Goal: Task Accomplishment & Management: Use online tool/utility

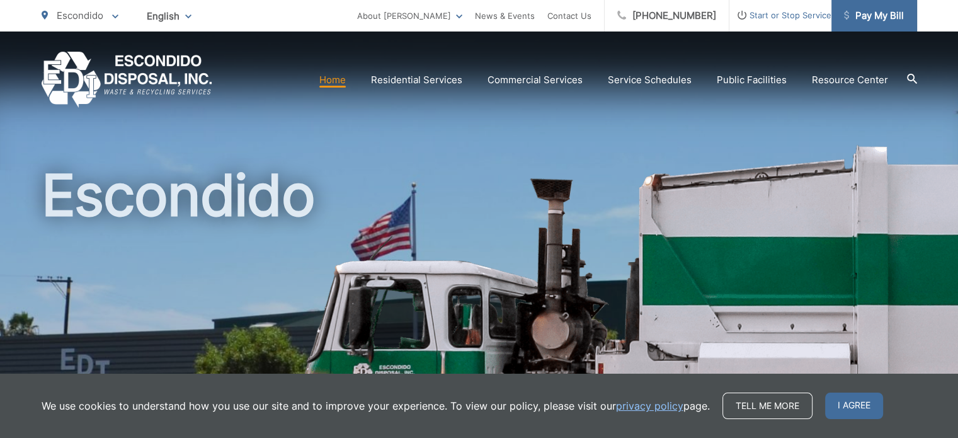
click at [885, 19] on span "Pay My Bill" at bounding box center [874, 15] width 60 height 15
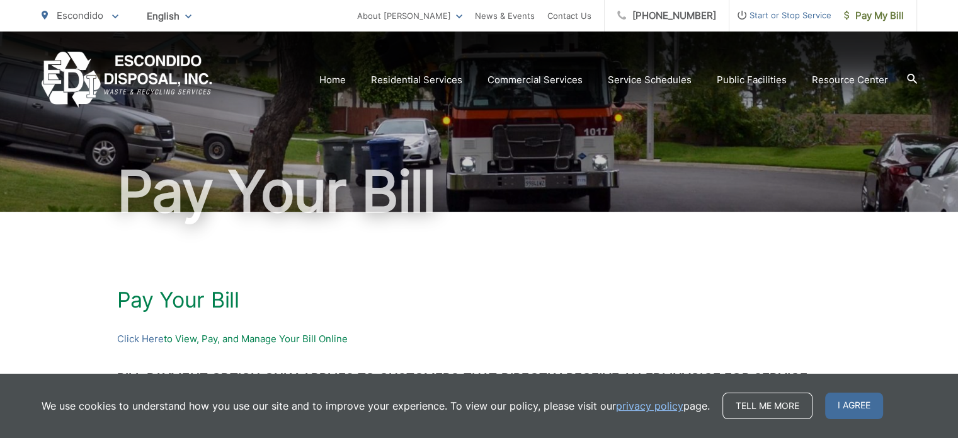
scroll to position [63, 0]
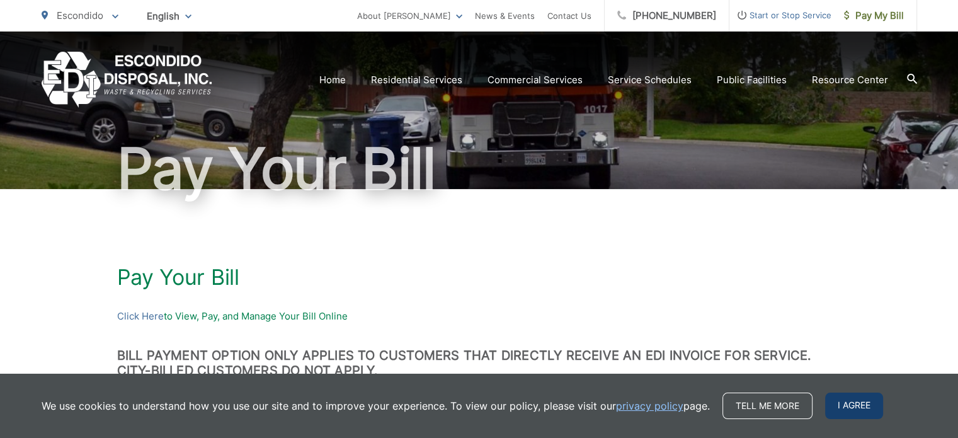
click at [846, 404] on span "I agree" at bounding box center [854, 405] width 58 height 26
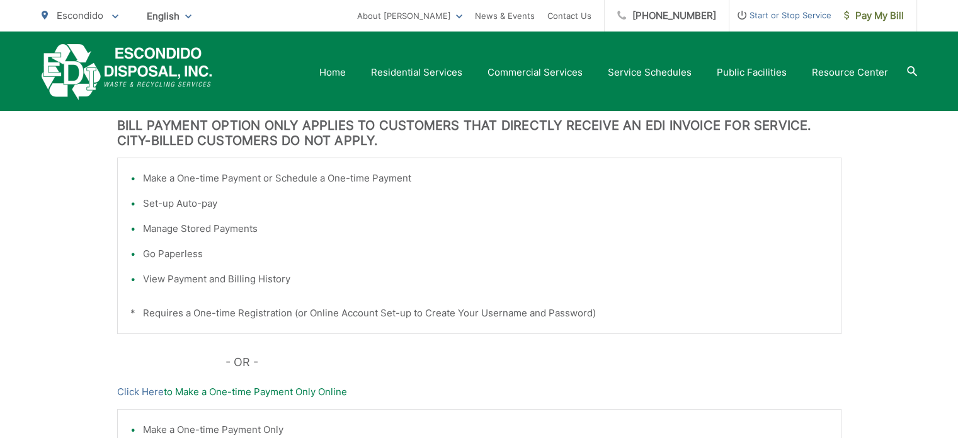
scroll to position [315, 0]
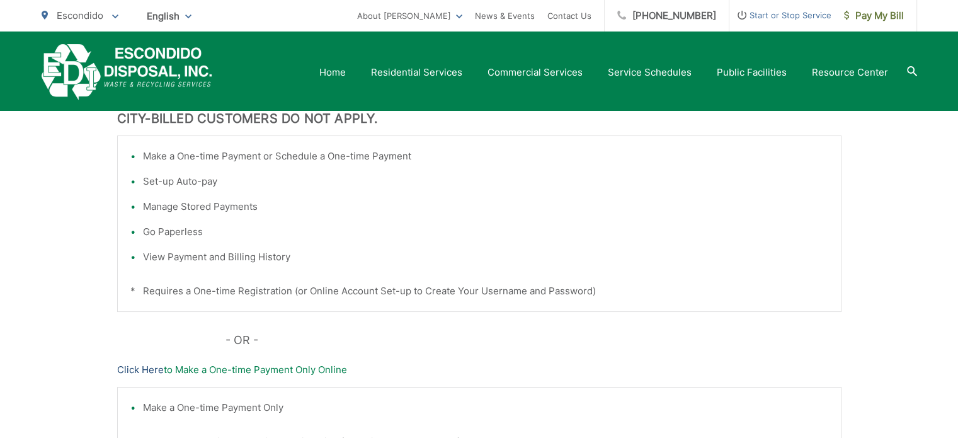
click at [144, 369] on link "Click Here" at bounding box center [140, 369] width 47 height 15
